Goal: Navigation & Orientation: Find specific page/section

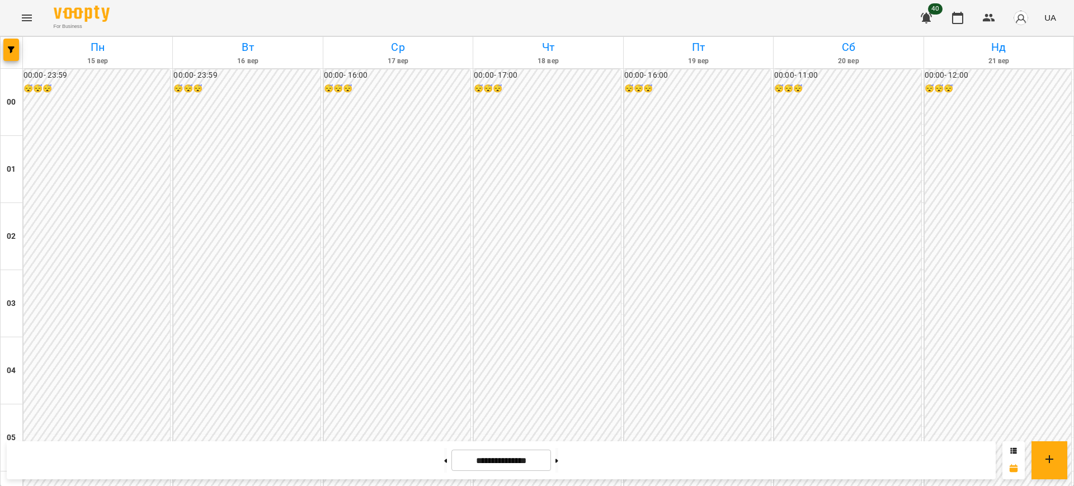
scroll to position [1021, 0]
click at [929, 22] on icon "button" at bounding box center [925, 17] width 13 height 13
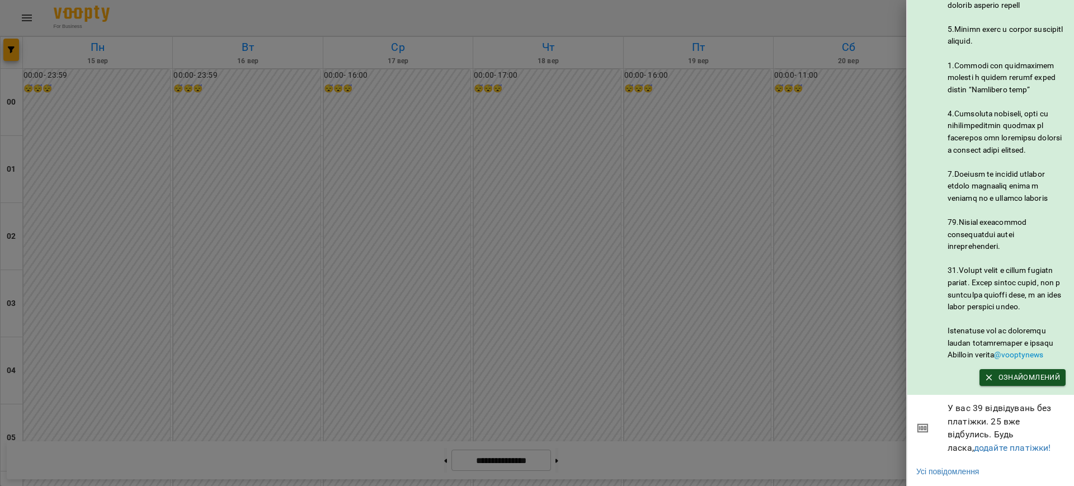
scroll to position [520, 0]
click at [1027, 371] on span "Ознайомлений" at bounding box center [1022, 377] width 75 height 12
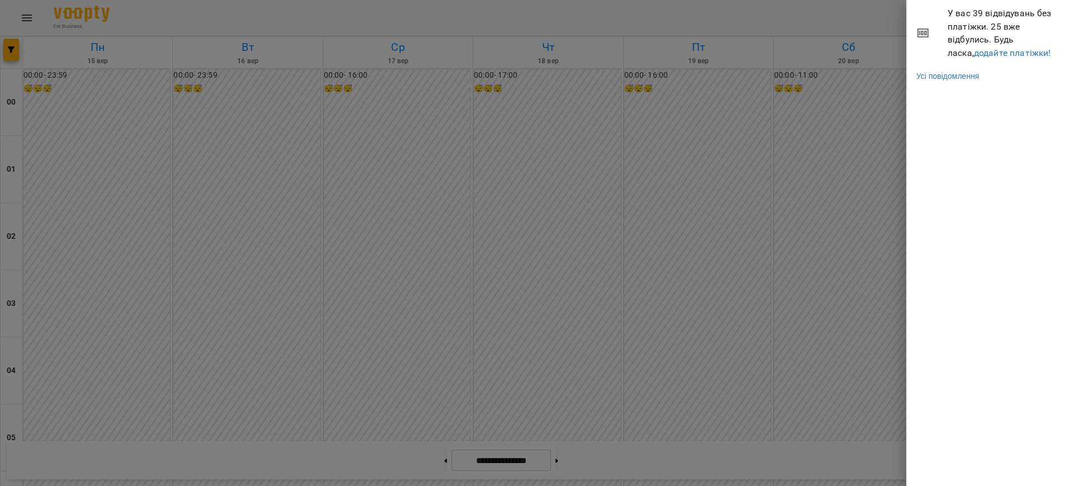
scroll to position [0, 0]
click at [829, 0] on div at bounding box center [537, 243] width 1074 height 486
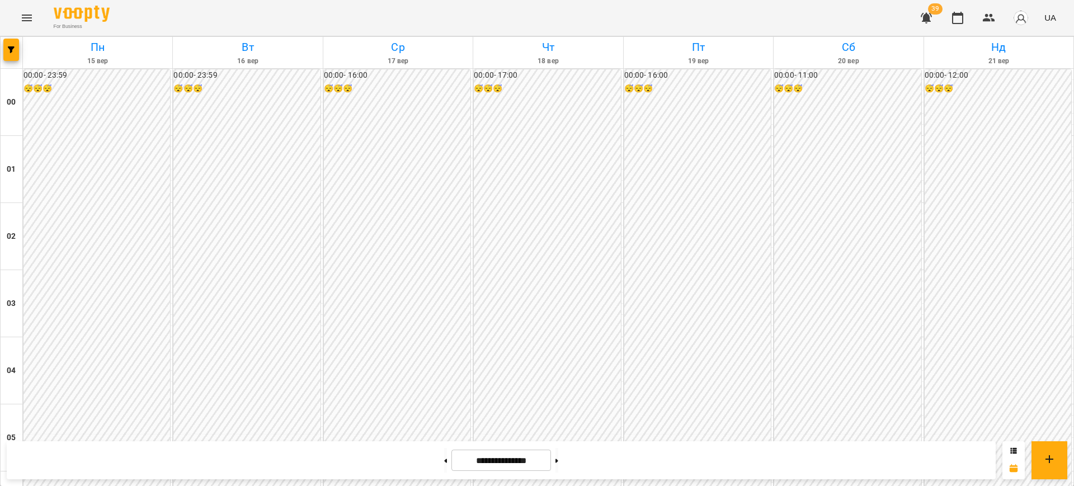
scroll to position [1039, 0]
click at [927, 19] on icon "button" at bounding box center [926, 18] width 11 height 11
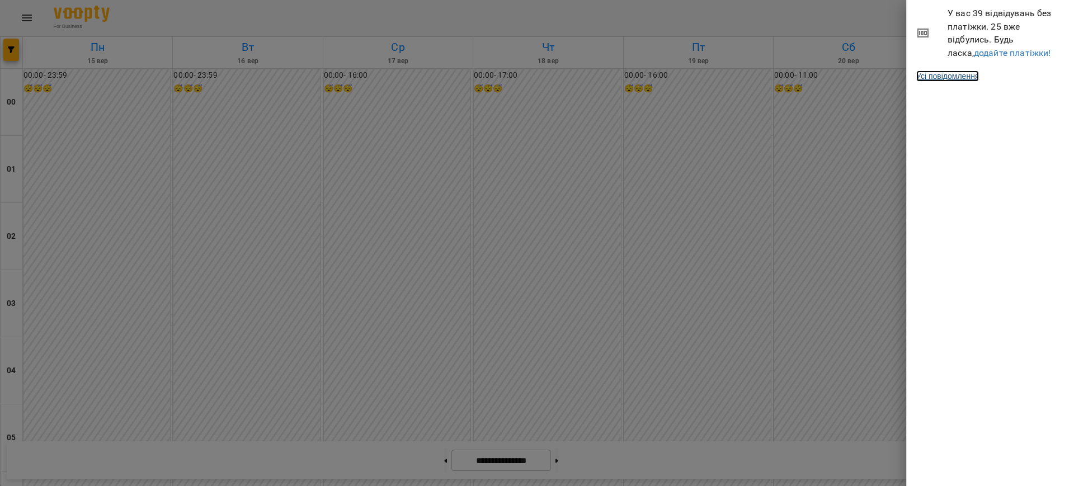
click at [954, 74] on link "Усі повідомлення" at bounding box center [947, 75] width 63 height 11
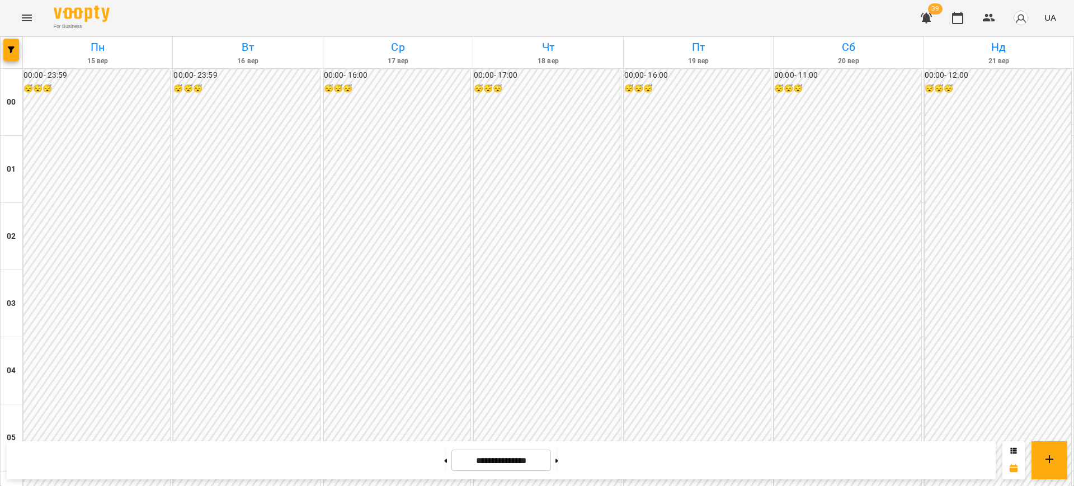
scroll to position [1035, 0]
